Goal: Information Seeking & Learning: Learn about a topic

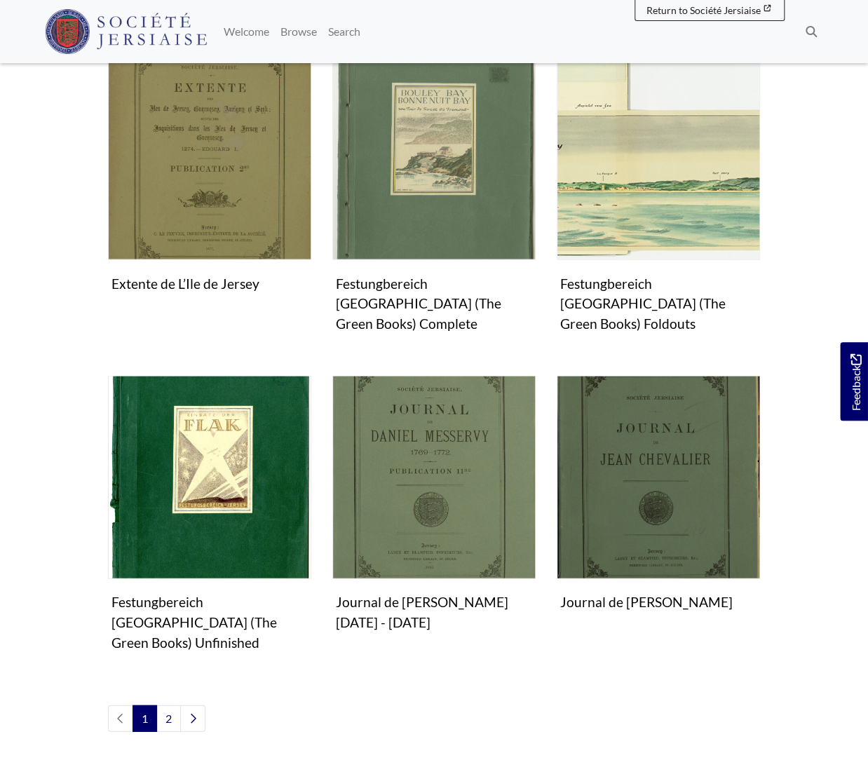
scroll to position [1039, 0]
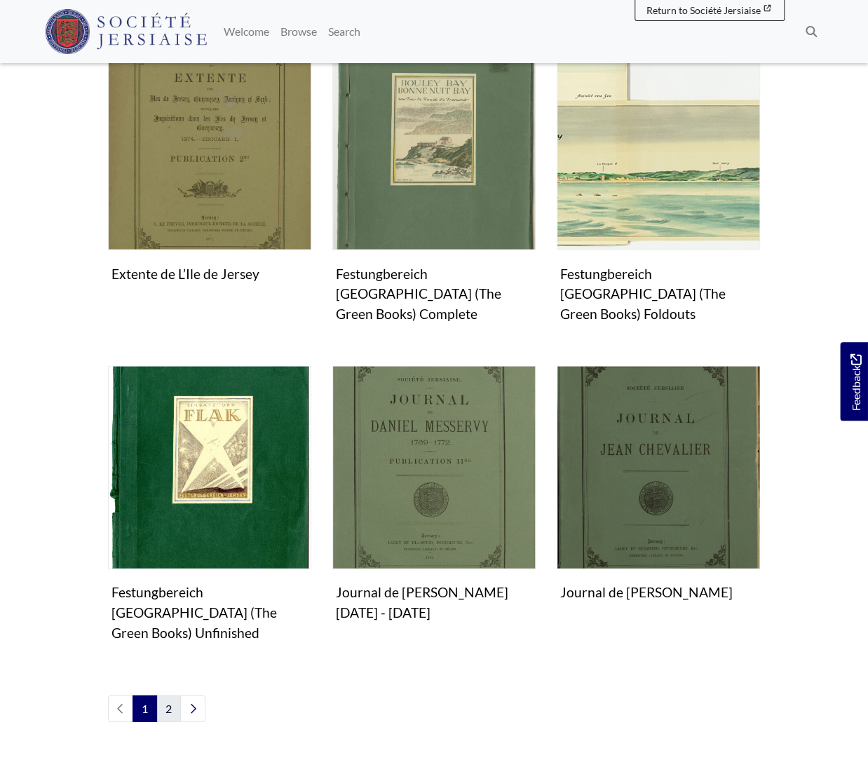
click at [170, 695] on link "2" at bounding box center [168, 708] width 25 height 27
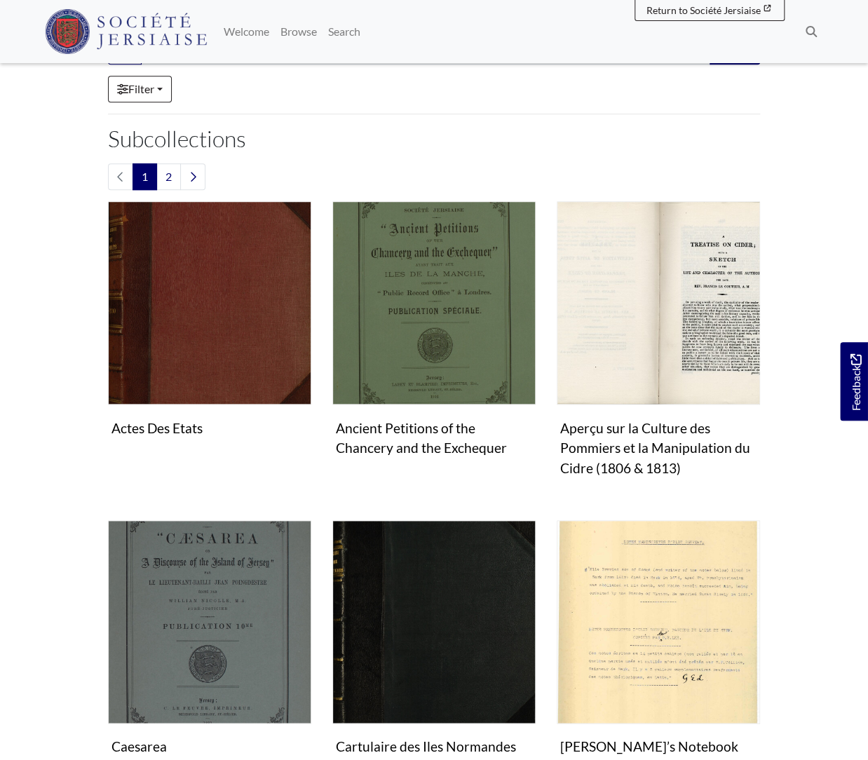
scroll to position [286, 0]
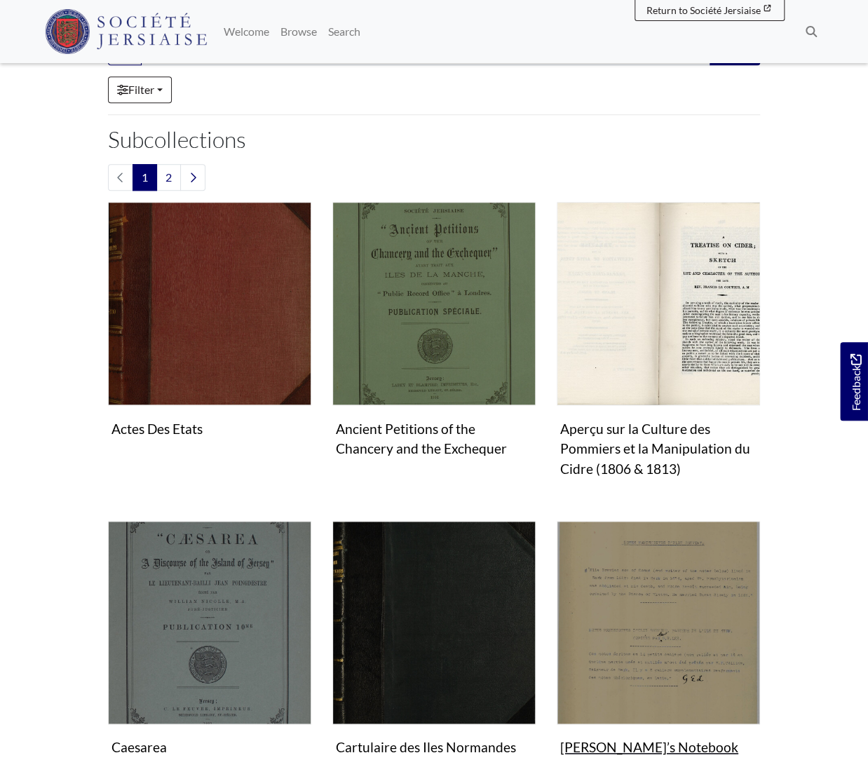
click at [572, 600] on img "Subcollection" at bounding box center [658, 622] width 203 height 203
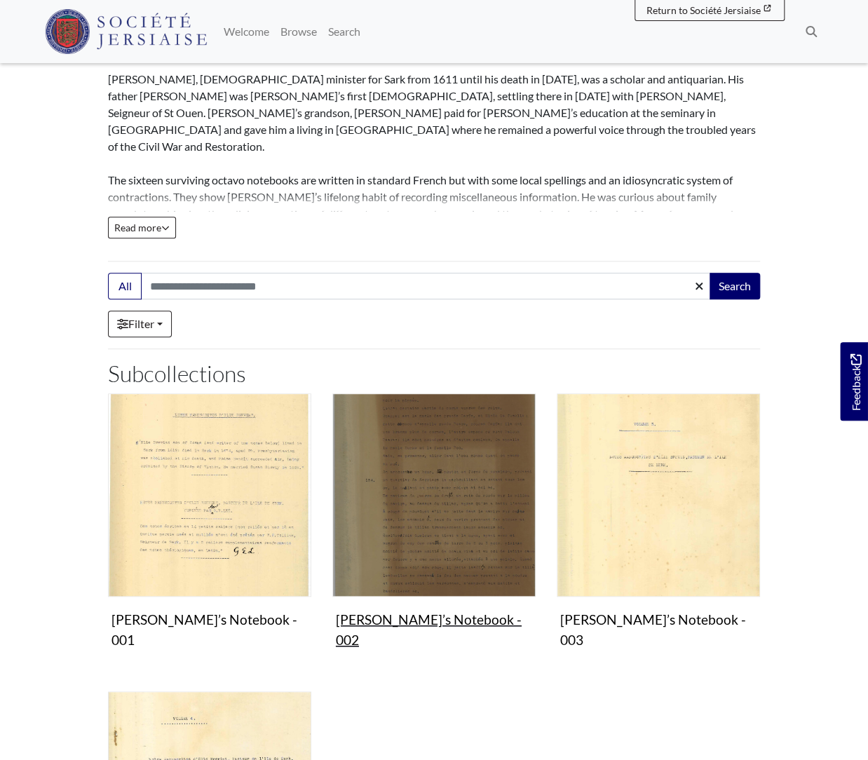
scroll to position [182, 0]
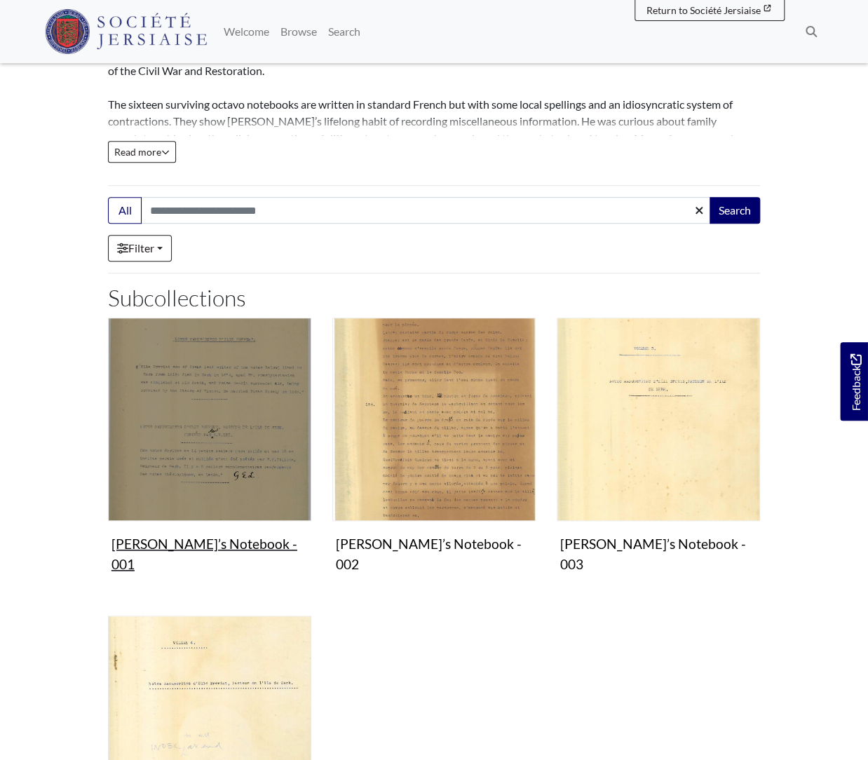
click at [194, 395] on img "Subcollection" at bounding box center [209, 419] width 203 height 203
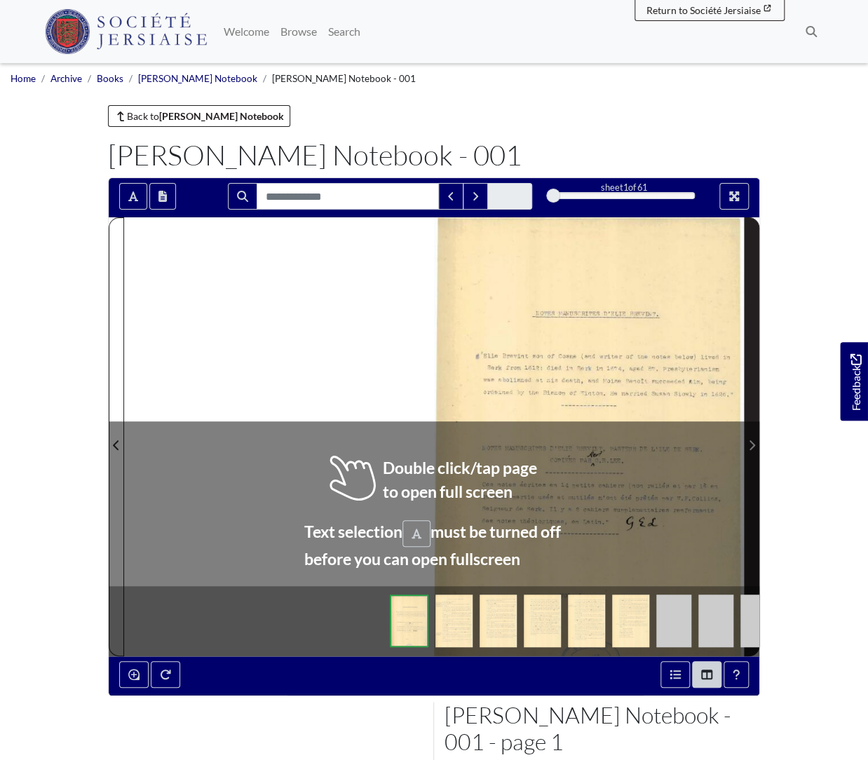
click at [749, 441] on span "Next Page" at bounding box center [752, 445] width 14 height 17
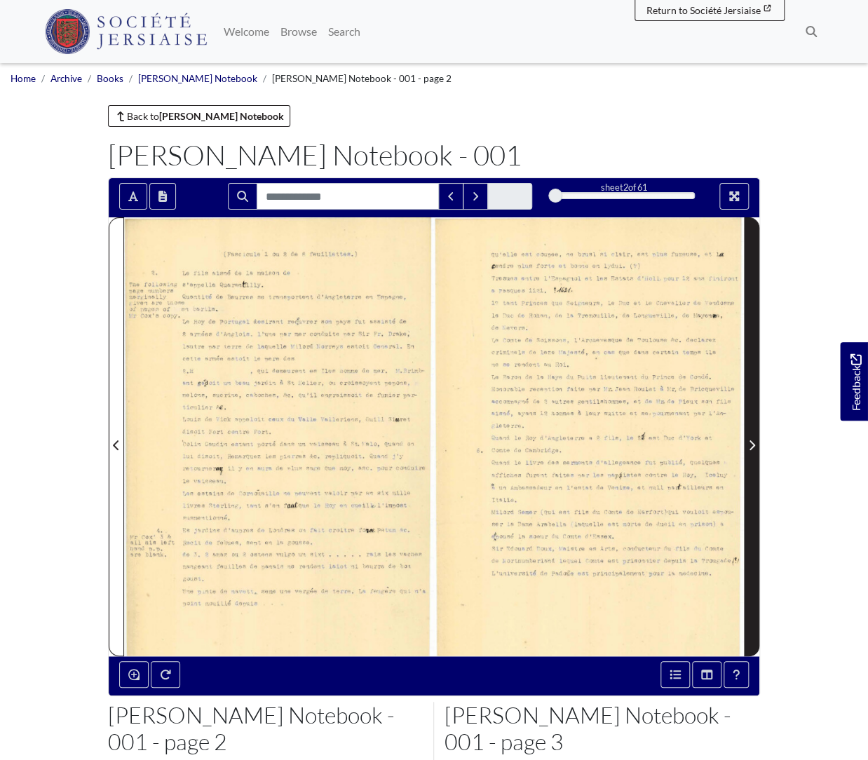
click at [749, 441] on span "Next Page" at bounding box center [752, 445] width 14 height 17
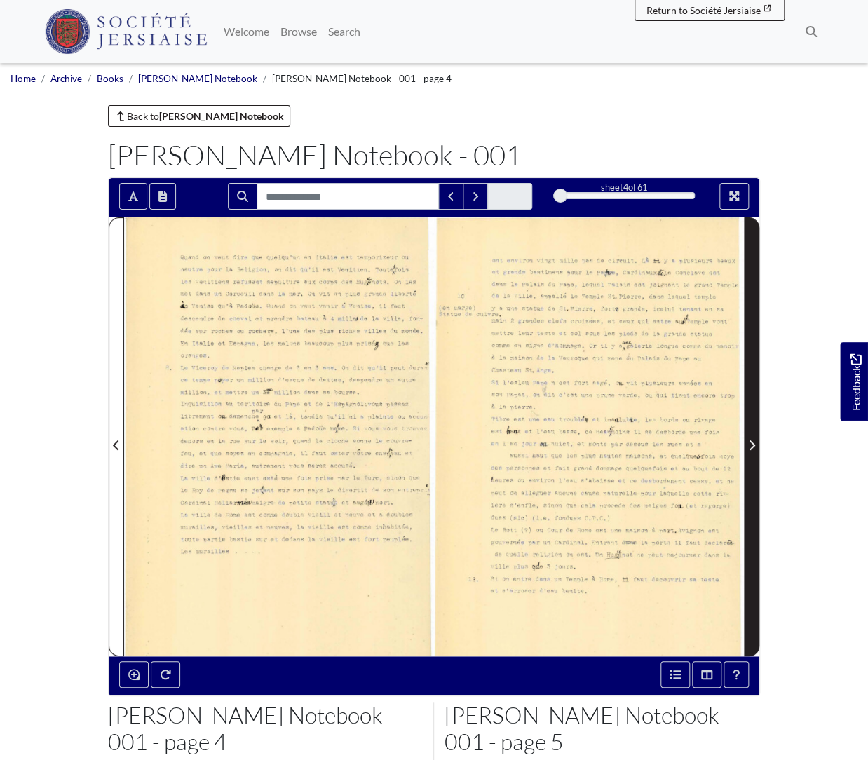
click at [749, 441] on span "Next Page" at bounding box center [752, 445] width 14 height 17
